Goal: Check status: Check status

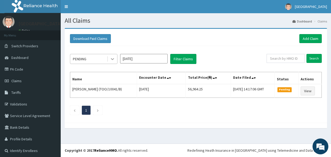
click at [111, 62] on div at bounding box center [113, 59] width 10 height 10
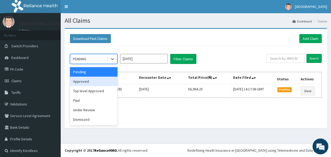
click at [95, 83] on div "Approved" at bounding box center [94, 82] width 48 height 10
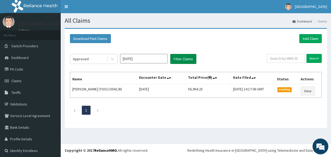
click at [186, 57] on button "Filter Claims" at bounding box center [183, 59] width 26 height 10
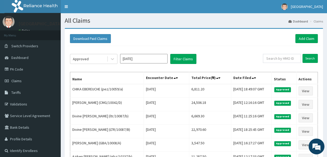
drag, startPoint x: 324, startPoint y: 75, endPoint x: 325, endPoint y: 84, distance: 8.5
click at [325, 84] on div "Download Paid Claims Add Claim × Note you can only download claims within a max…" at bounding box center [194, 134] width 267 height 213
click at [326, 84] on div "Download Paid Claims Add Claim × Note you can only download claims within a max…" at bounding box center [194, 134] width 267 height 213
drag, startPoint x: 326, startPoint y: 84, endPoint x: 326, endPoint y: 53, distance: 31.2
click at [326, 53] on div "Download Paid Claims Add Claim × Note you can only download claims within a max…" at bounding box center [194, 134] width 267 height 213
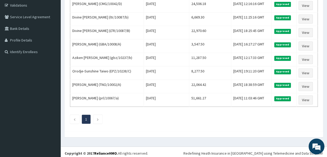
scroll to position [88, 0]
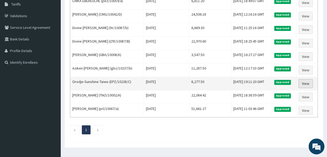
click at [306, 82] on link "View" at bounding box center [306, 83] width 14 height 9
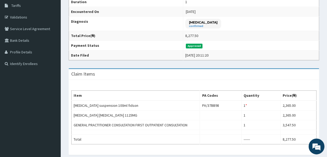
scroll to position [81, 0]
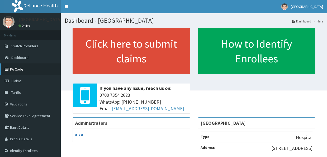
click at [23, 67] on link "PA Code" at bounding box center [30, 69] width 61 height 12
